Goal: Task Accomplishment & Management: Complete application form

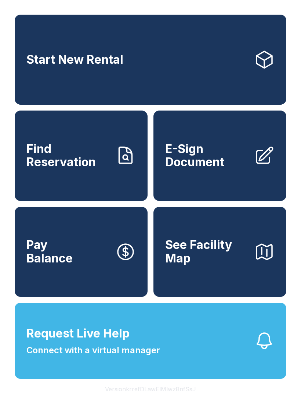
click at [201, 357] on button "Request Live Help Connect with a virtual manager" at bounding box center [150, 341] width 271 height 76
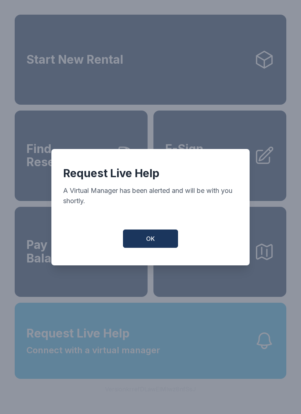
click at [160, 247] on button "OK" at bounding box center [150, 239] width 55 height 18
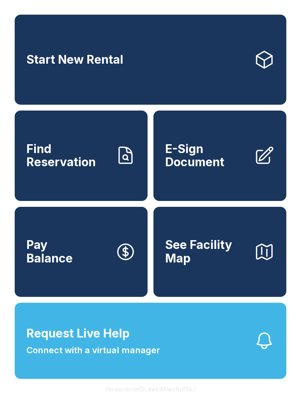
click at [99, 163] on span "Find Reservation" at bounding box center [67, 156] width 83 height 27
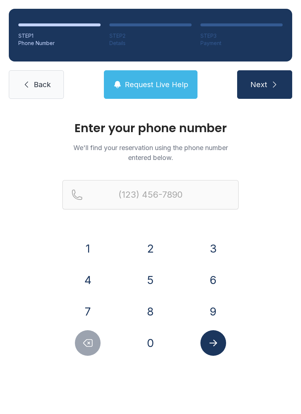
click at [88, 305] on button "7" at bounding box center [88, 312] width 26 height 26
click at [148, 339] on button "0" at bounding box center [150, 344] width 26 height 26
click at [216, 281] on button "6" at bounding box center [213, 281] width 26 height 26
click at [211, 246] on button "3" at bounding box center [213, 249] width 26 height 26
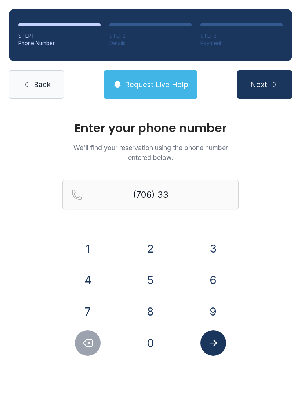
click at [213, 311] on button "9" at bounding box center [213, 312] width 26 height 26
click at [83, 248] on button "1" at bounding box center [88, 249] width 26 height 26
click at [215, 313] on button "9" at bounding box center [213, 312] width 26 height 26
click at [215, 312] on button "9" at bounding box center [213, 312] width 26 height 26
click at [153, 279] on button "5" at bounding box center [150, 281] width 26 height 26
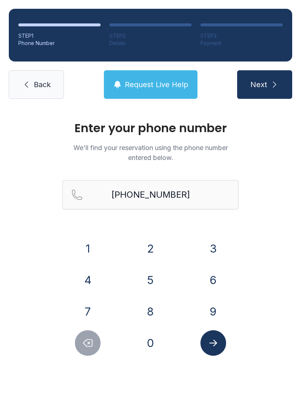
click at [217, 348] on icon "Submit lookup form" at bounding box center [212, 343] width 11 height 11
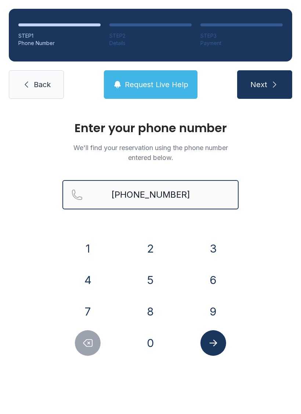
type input "[PHONE_NUMBER]"
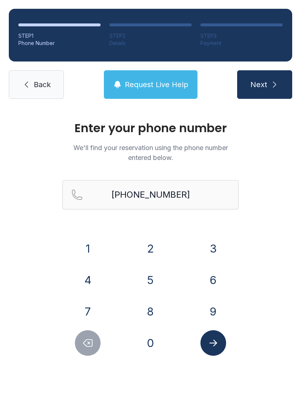
click at [265, 77] on button "Next" at bounding box center [264, 84] width 55 height 29
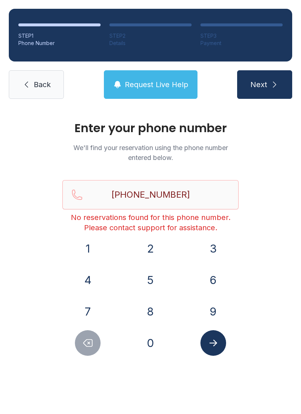
click at [40, 71] on link "Back" at bounding box center [36, 84] width 55 height 29
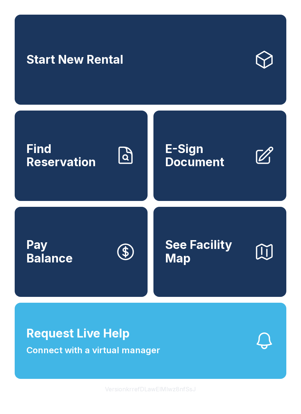
click at [74, 165] on span "Find Reservation" at bounding box center [67, 156] width 83 height 27
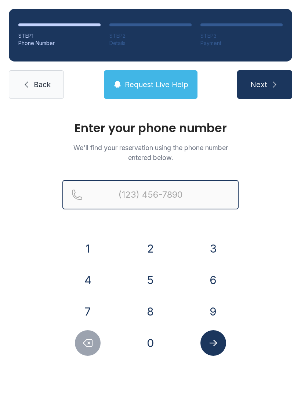
click at [129, 193] on input "Reservation phone number" at bounding box center [150, 194] width 176 height 29
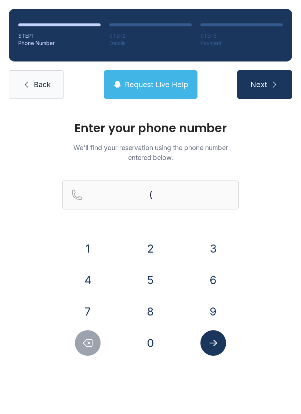
click at [215, 276] on button "6" at bounding box center [213, 281] width 26 height 26
click at [94, 302] on button "7" at bounding box center [88, 312] width 26 height 26
click at [158, 313] on button "8" at bounding box center [150, 312] width 26 height 26
click at [154, 313] on button "8" at bounding box center [150, 312] width 26 height 26
click at [152, 278] on button "5" at bounding box center [150, 281] width 26 height 26
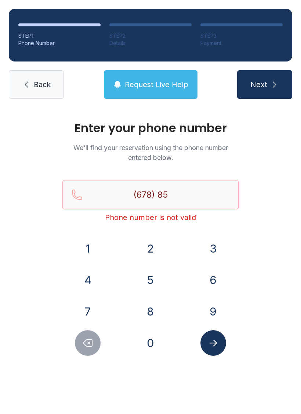
click at [216, 289] on button "6" at bounding box center [213, 281] width 26 height 26
click at [145, 279] on button "5" at bounding box center [150, 281] width 26 height 26
click at [152, 342] on button "0" at bounding box center [150, 344] width 26 height 26
click at [153, 249] on button "2" at bounding box center [150, 249] width 26 height 26
click at [155, 351] on button "0" at bounding box center [150, 344] width 26 height 26
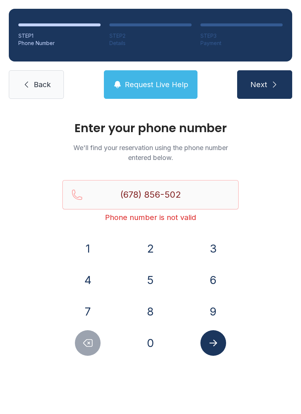
type input "[PHONE_NUMBER]"
click at [218, 340] on button "Submit lookup form" at bounding box center [213, 344] width 26 height 26
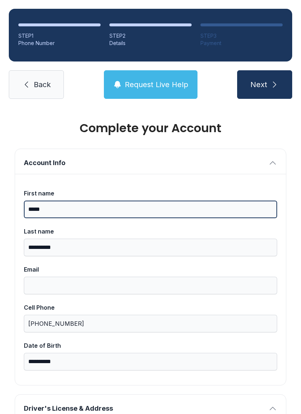
click at [60, 205] on input "*****" at bounding box center [150, 210] width 253 height 18
type input "*"
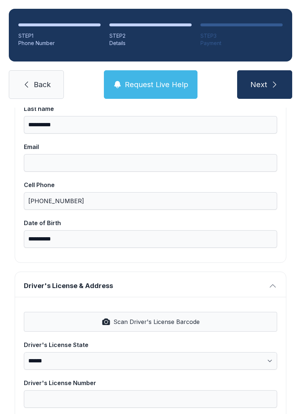
scroll to position [126, 0]
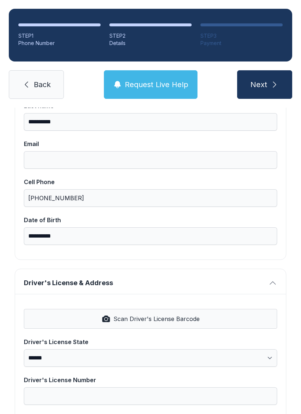
type input "******"
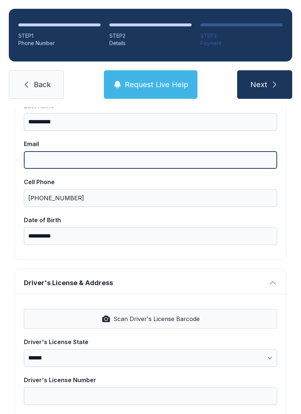
click at [107, 159] on input "Email" at bounding box center [150, 160] width 253 height 18
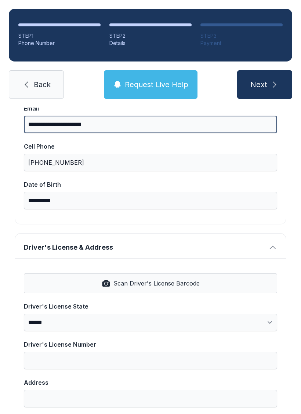
scroll to position [163, 0]
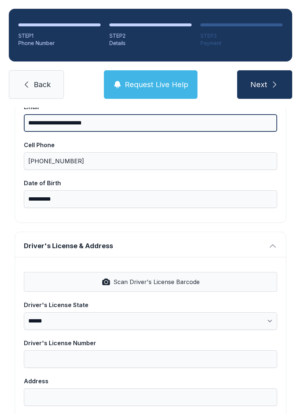
type input "**********"
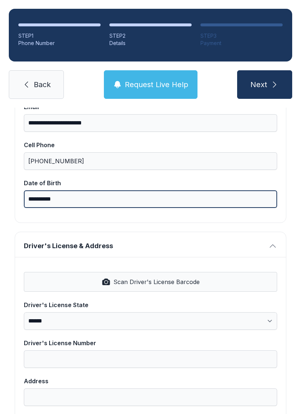
click at [74, 196] on input "**********" at bounding box center [150, 200] width 253 height 18
type input "*"
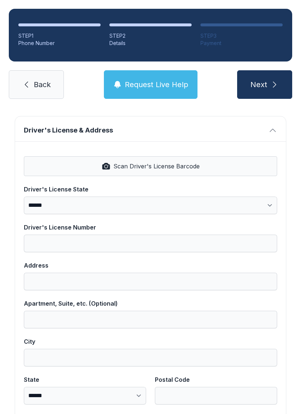
scroll to position [280, 0]
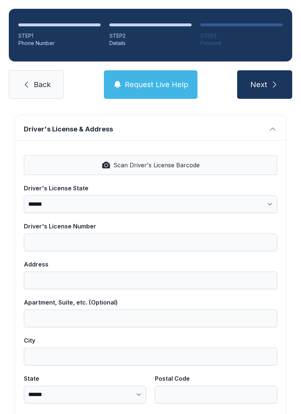
type input "**********"
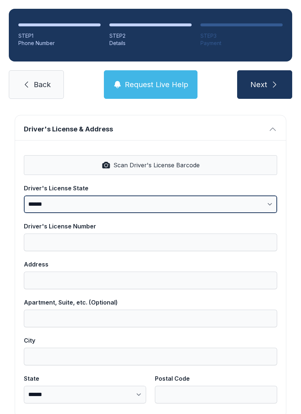
click at [263, 207] on select "**********" at bounding box center [150, 205] width 253 height 18
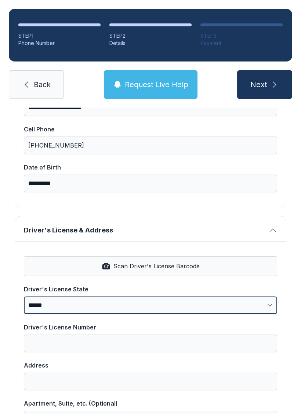
scroll to position [176, 0]
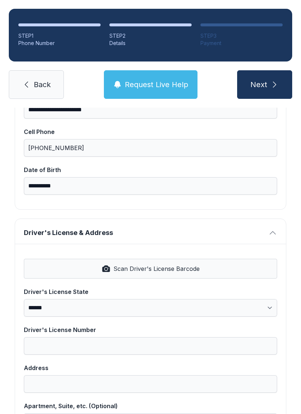
click at [279, 226] on button "Driver's License & Address" at bounding box center [150, 231] width 270 height 25
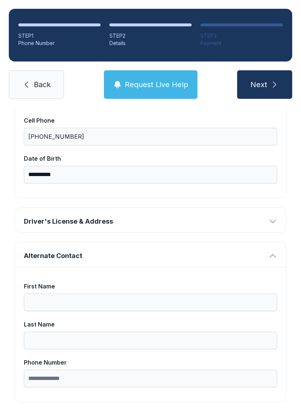
scroll to position [187, 0]
click at [270, 219] on icon "button" at bounding box center [272, 222] width 9 height 9
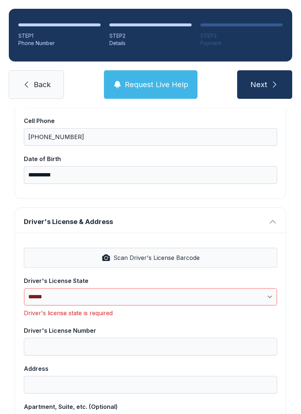
click at [276, 295] on select "**********" at bounding box center [150, 297] width 253 height 18
select select "**"
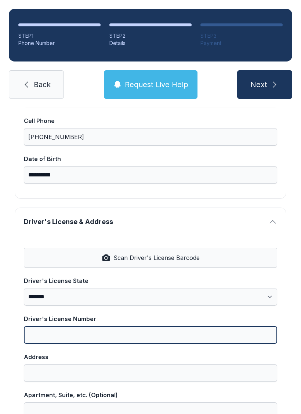
click at [91, 344] on input "Driver's License Number" at bounding box center [150, 336] width 253 height 18
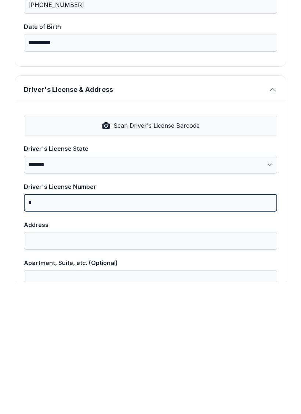
scroll to position [18, 0]
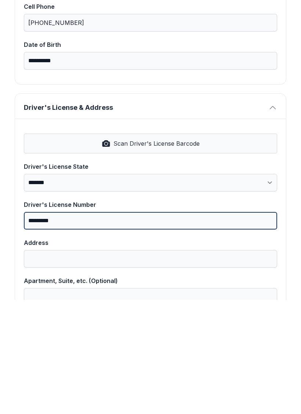
type input "*********"
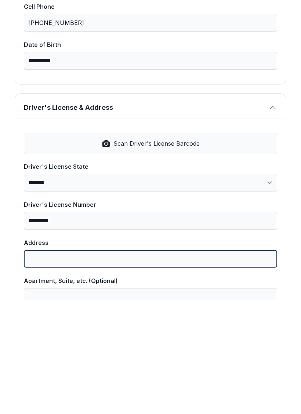
click at [70, 365] on input "Address" at bounding box center [150, 374] width 253 height 18
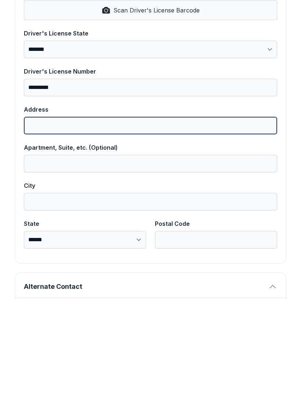
scroll to position [300, 0]
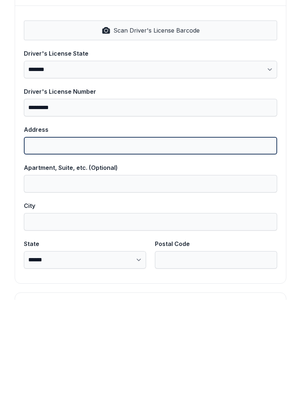
click at [91, 251] on input "Address" at bounding box center [150, 260] width 253 height 18
type input "**********"
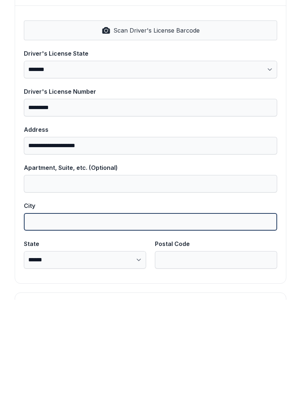
click at [77, 328] on input "City" at bounding box center [150, 337] width 253 height 18
type input "**********"
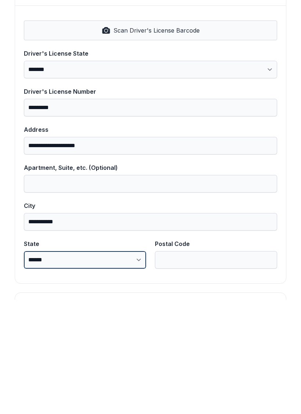
click at [128, 366] on select "**********" at bounding box center [85, 375] width 122 height 18
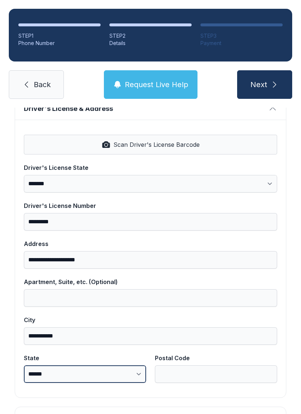
select select "**"
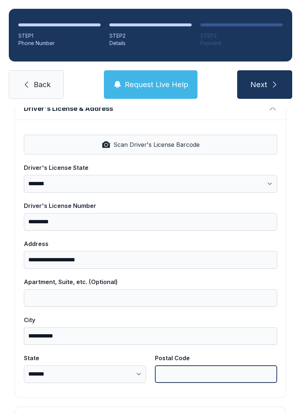
click at [203, 366] on input "Postal Code" at bounding box center [216, 375] width 122 height 18
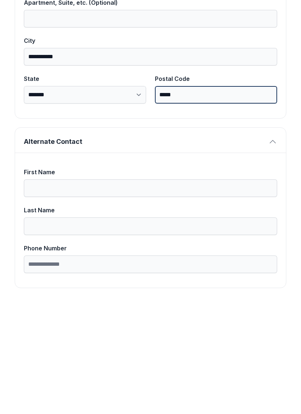
scroll to position [465, 0]
type input "*****"
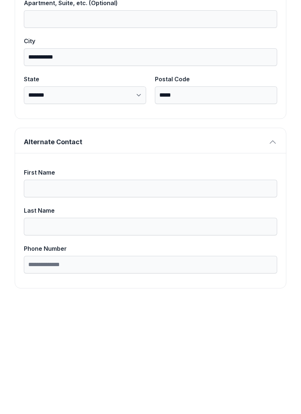
click at [276, 243] on button "Alternate Contact" at bounding box center [150, 255] width 270 height 25
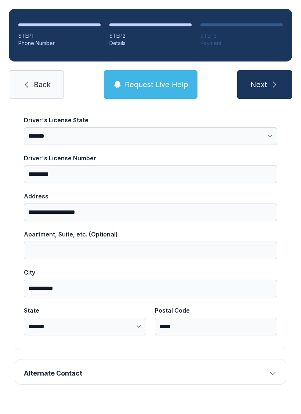
scroll to position [330, 0]
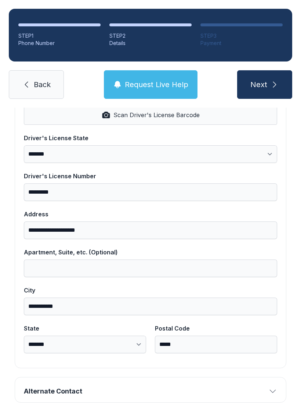
click at [265, 80] on span "Next" at bounding box center [258, 85] width 17 height 10
click at [266, 70] on button "Next" at bounding box center [264, 84] width 55 height 29
click at [267, 70] on button "Next" at bounding box center [264, 84] width 55 height 29
click at [260, 80] on span "Next" at bounding box center [258, 85] width 17 height 10
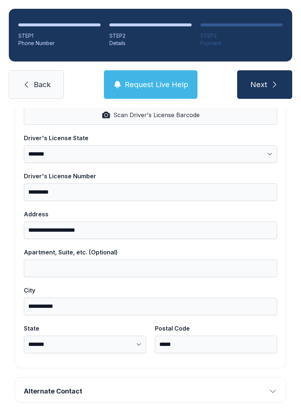
click at [264, 70] on button "Next" at bounding box center [264, 84] width 55 height 29
click at [271, 80] on icon "submit" at bounding box center [274, 84] width 9 height 9
click at [270, 387] on icon "button" at bounding box center [272, 391] width 9 height 9
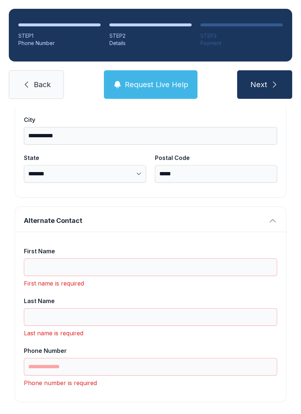
scroll to position [500, 0]
click at [44, 259] on input "First Name" at bounding box center [150, 268] width 253 height 18
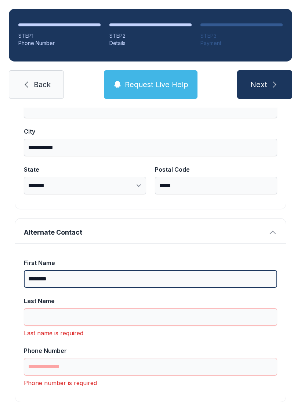
scroll to position [489, 0]
type input "********"
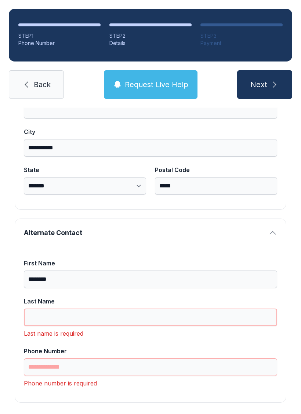
click at [56, 309] on input "Last Name" at bounding box center [150, 318] width 253 height 18
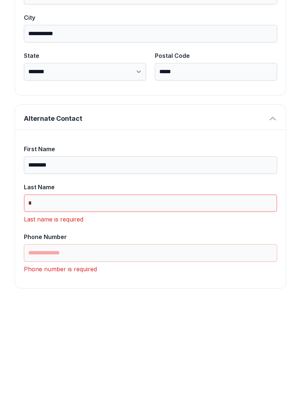
scroll to position [477, 0]
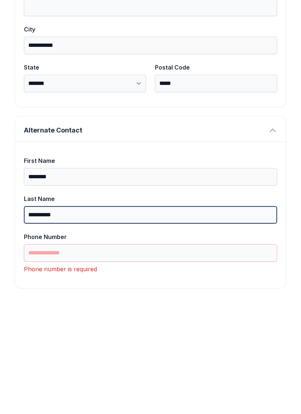
type input "**********"
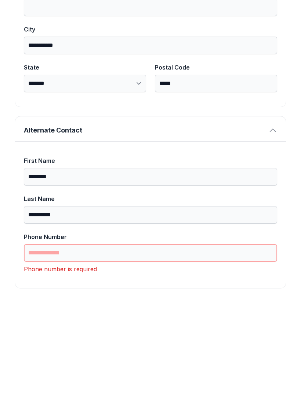
click at [48, 359] on input "Phone Number" at bounding box center [150, 368] width 253 height 18
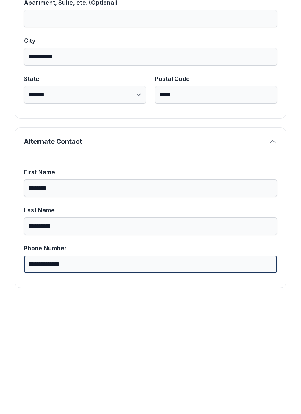
scroll to position [465, 0]
type input "**********"
click at [264, 70] on button "Next" at bounding box center [264, 84] width 55 height 29
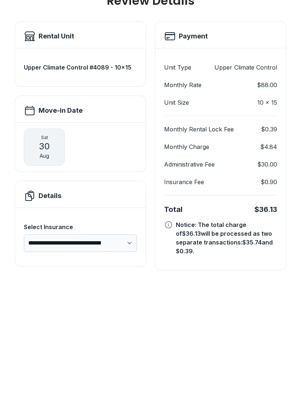
scroll to position [0, 0]
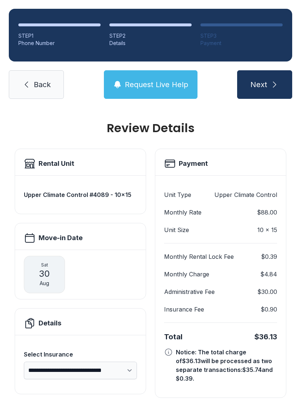
click at [149, 80] on span "Request Live Help" at bounding box center [156, 85] width 63 height 10
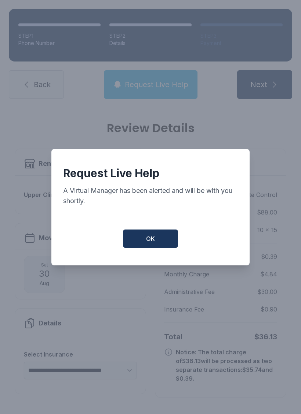
click at [158, 230] on button "OK" at bounding box center [150, 239] width 55 height 18
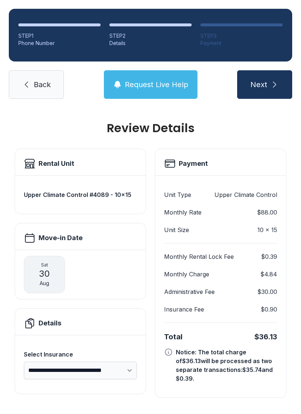
click at [151, 73] on button "Request Live Help" at bounding box center [150, 84] width 93 height 29
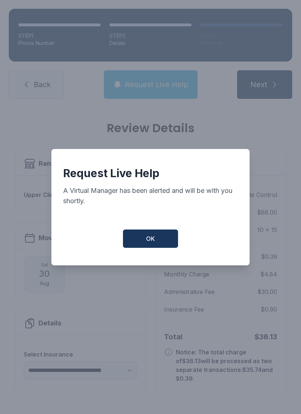
click at [171, 233] on button "OK" at bounding box center [150, 239] width 55 height 18
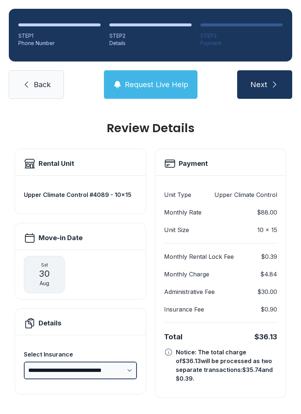
click at [127, 362] on select "**********" at bounding box center [80, 371] width 113 height 18
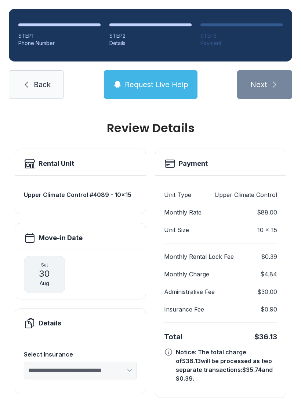
select select "****"
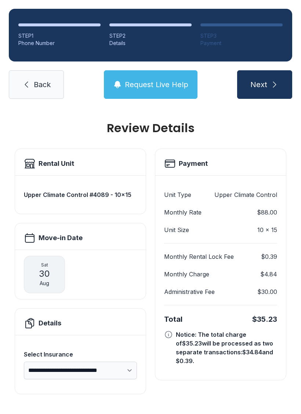
click at [32, 70] on link "Back" at bounding box center [36, 84] width 55 height 29
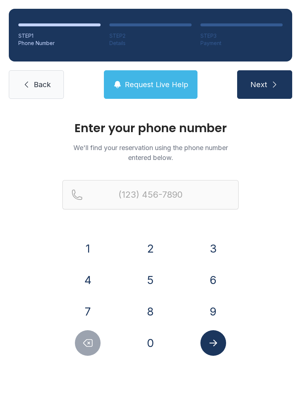
click at [211, 279] on button "6" at bounding box center [213, 281] width 26 height 26
click at [96, 314] on button "7" at bounding box center [88, 312] width 26 height 26
click at [150, 310] on button "8" at bounding box center [150, 312] width 26 height 26
click at [152, 311] on button "8" at bounding box center [150, 312] width 26 height 26
click at [154, 273] on button "5" at bounding box center [150, 281] width 26 height 26
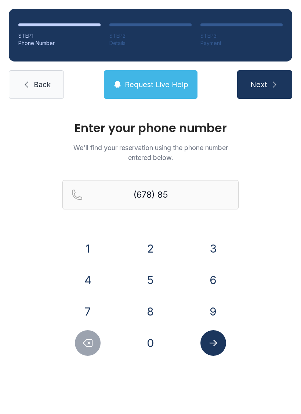
click at [214, 277] on button "6" at bounding box center [213, 281] width 26 height 26
type input "(678) 856-"
click at [34, 82] on span "Back" at bounding box center [42, 85] width 17 height 10
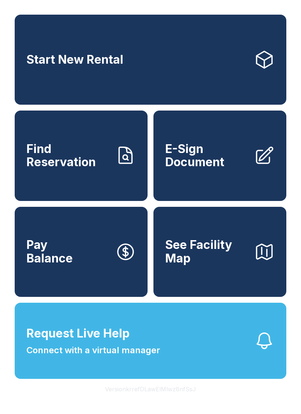
click at [239, 161] on span "E-Sign Document" at bounding box center [206, 156] width 83 height 27
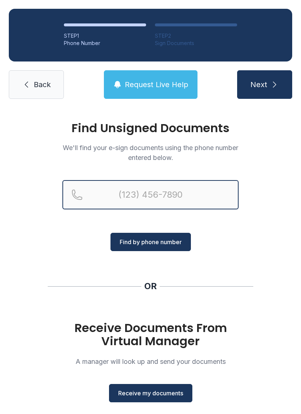
click at [137, 196] on input "Reservation phone number" at bounding box center [150, 194] width 176 height 29
type input "[PHONE_NUMBER]"
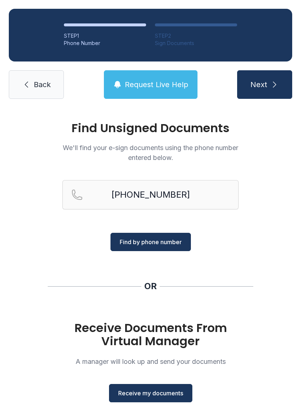
click at [161, 243] on span "Find by phone number" at bounding box center [150, 242] width 62 height 9
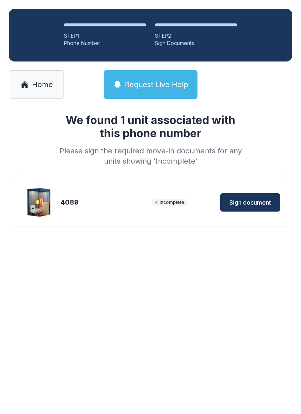
click at [51, 196] on img at bounding box center [39, 202] width 35 height 35
click at [253, 207] on button "Sign document" at bounding box center [250, 203] width 60 height 18
